Goal: Task Accomplishment & Management: Use online tool/utility

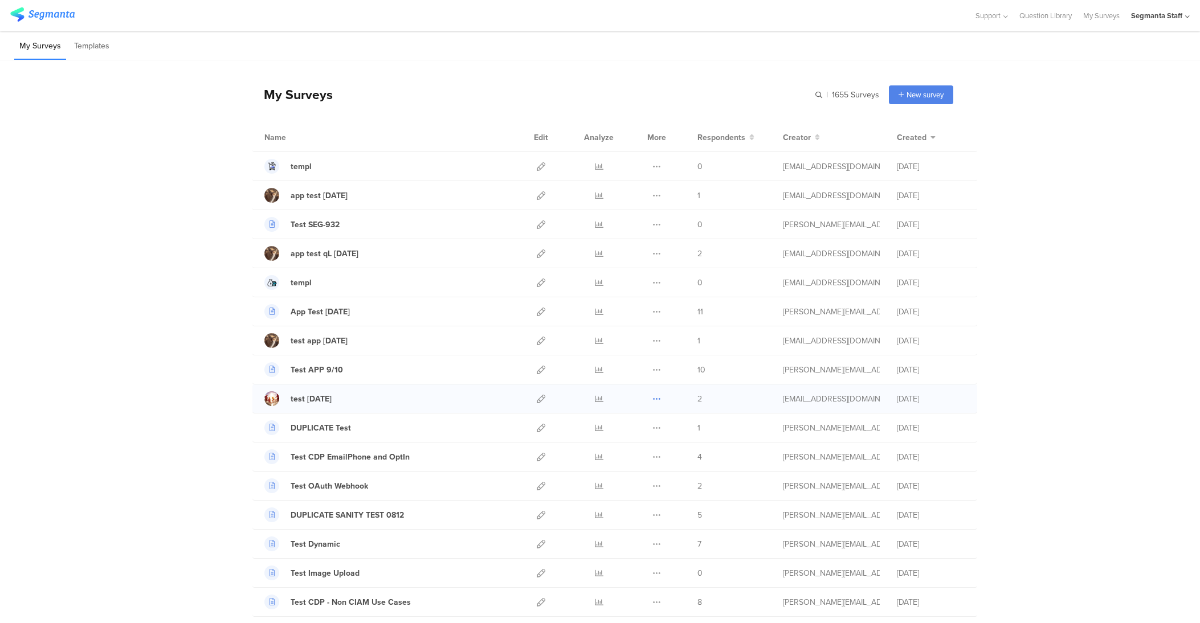
click at [653, 400] on icon at bounding box center [657, 399] width 9 height 9
click at [641, 435] on button "Duplicate" at bounding box center [634, 428] width 63 height 21
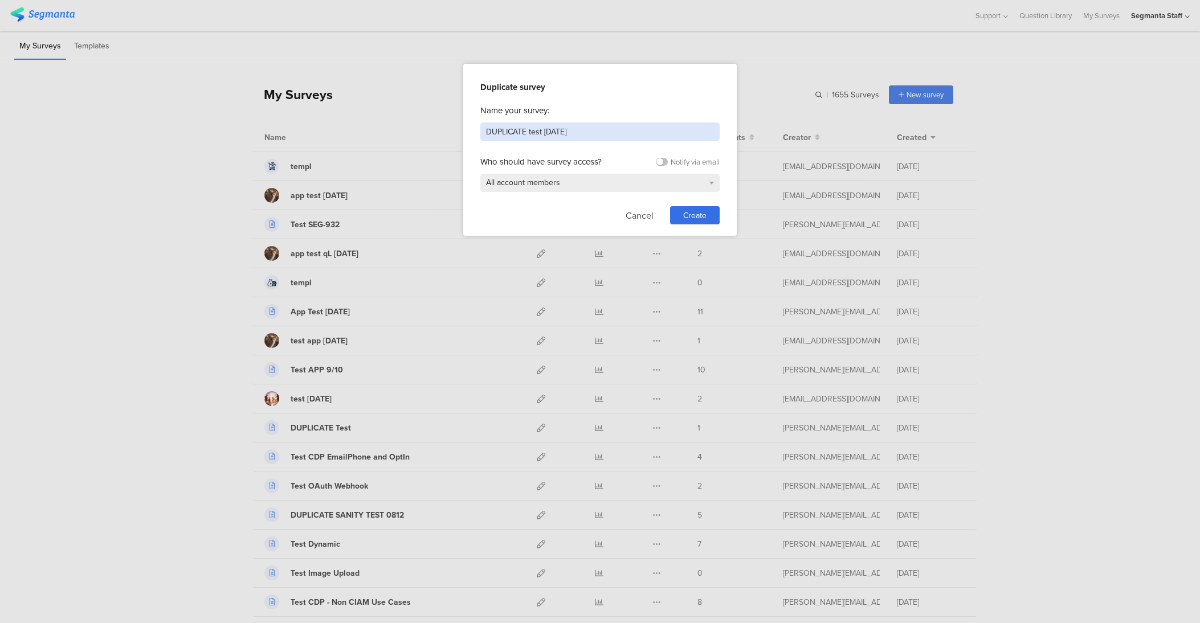
click at [580, 129] on input "DUPLICATE test [DATE]" at bounding box center [599, 132] width 239 height 19
type input "test [DATE]"
click at [707, 218] on div "Create" at bounding box center [695, 215] width 50 height 18
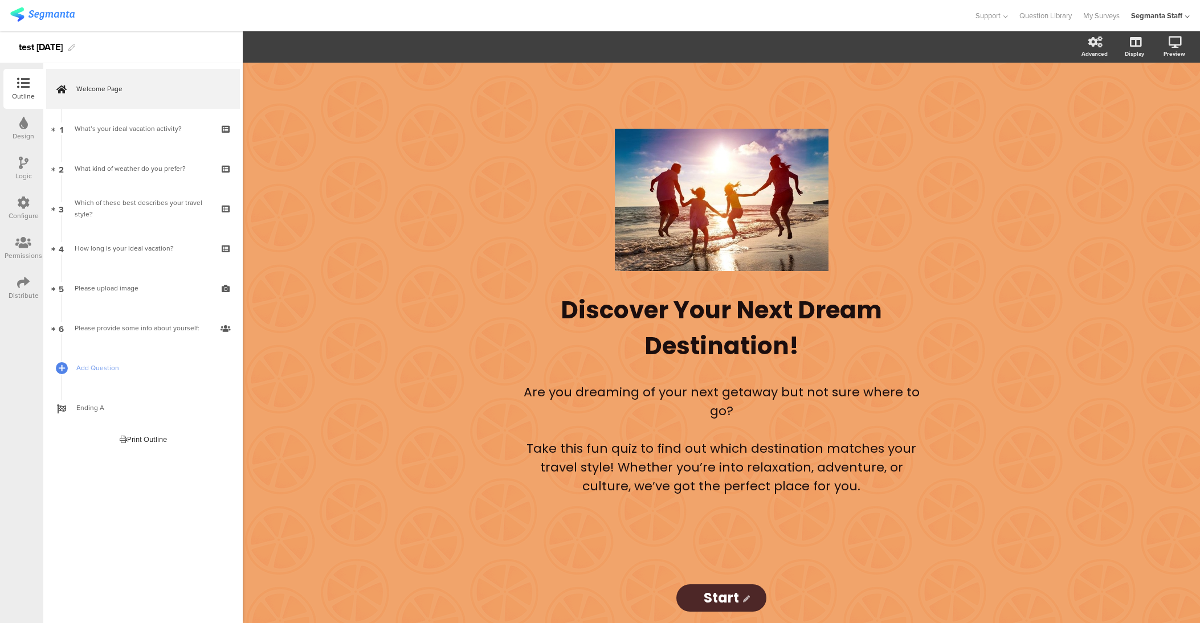
click at [23, 248] on icon at bounding box center [23, 243] width 16 height 13
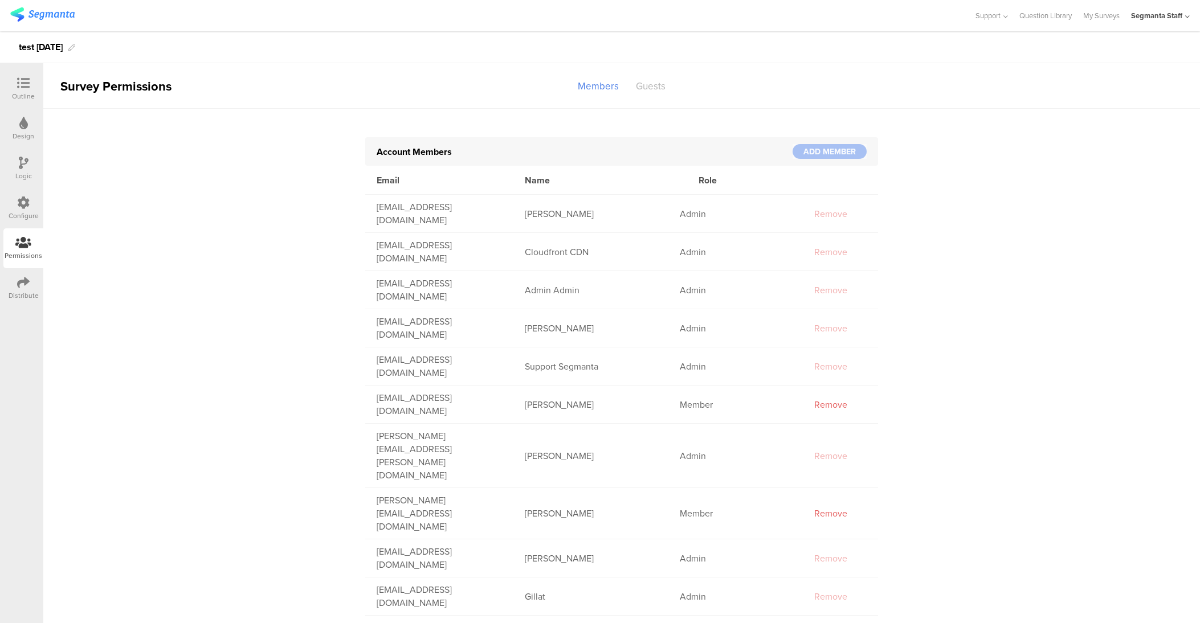
click at [654, 80] on div "Guests" at bounding box center [650, 86] width 47 height 20
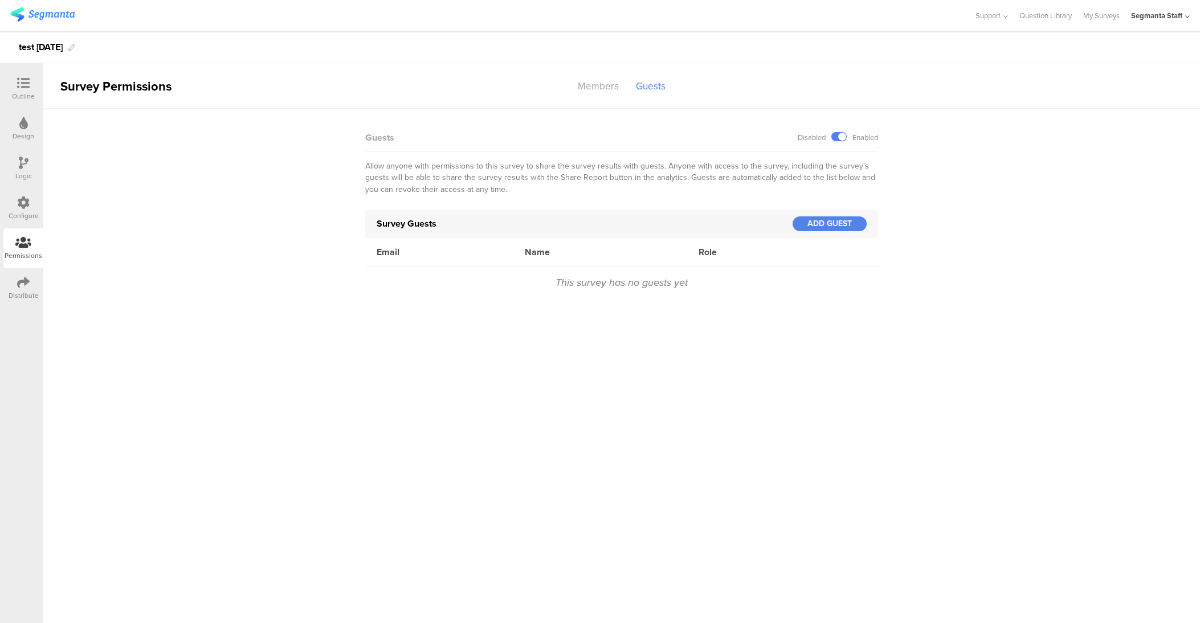
click at [19, 281] on icon at bounding box center [23, 282] width 13 height 13
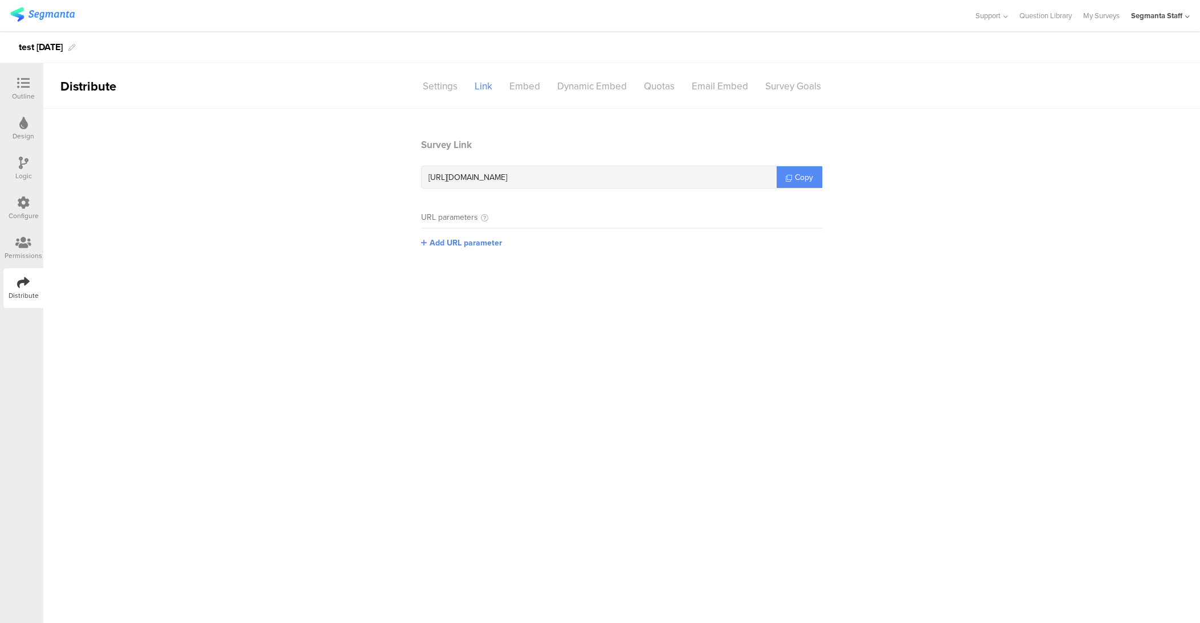
click at [812, 175] on span "Copy" at bounding box center [804, 178] width 18 height 12
click at [1110, 17] on link "My Surveys" at bounding box center [1101, 15] width 36 height 31
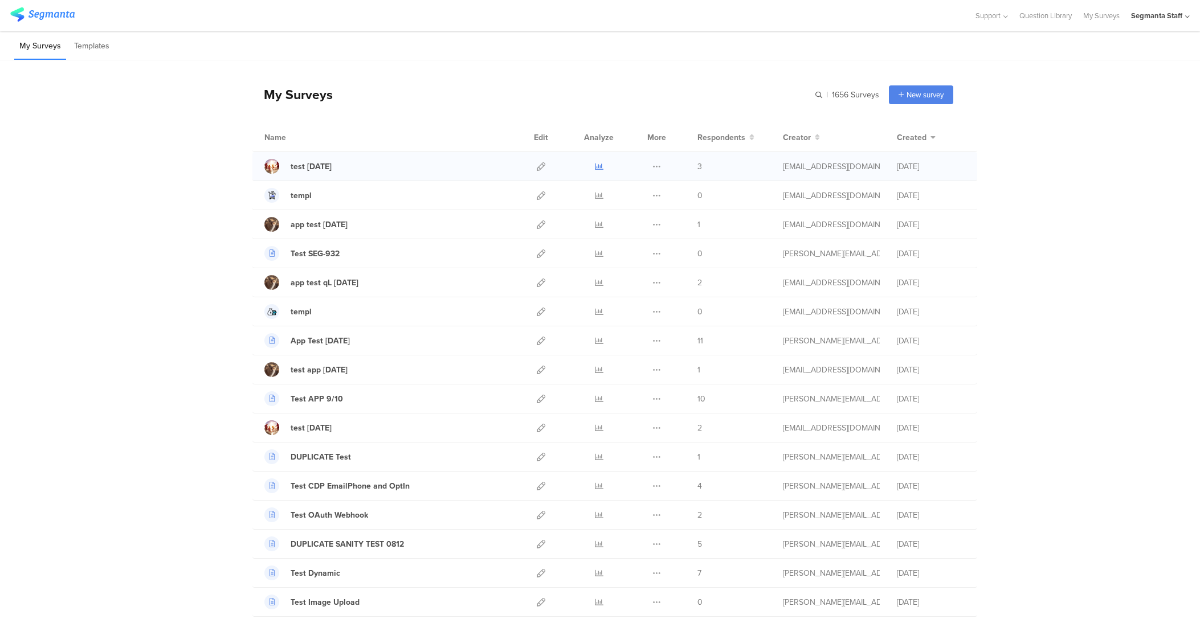
click at [595, 174] on link at bounding box center [599, 166] width 9 height 28
